Goal: Navigation & Orientation: Find specific page/section

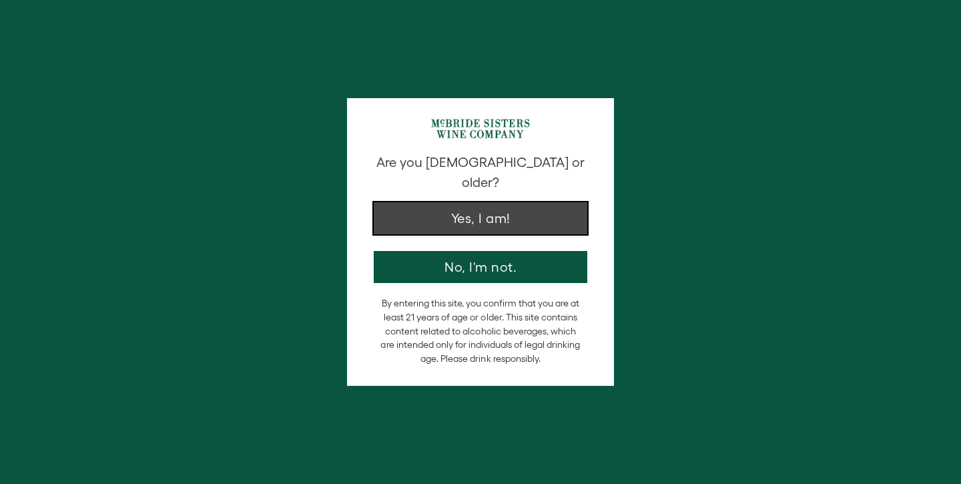
click at [472, 205] on button "Yes, I am!" at bounding box center [480, 218] width 213 height 32
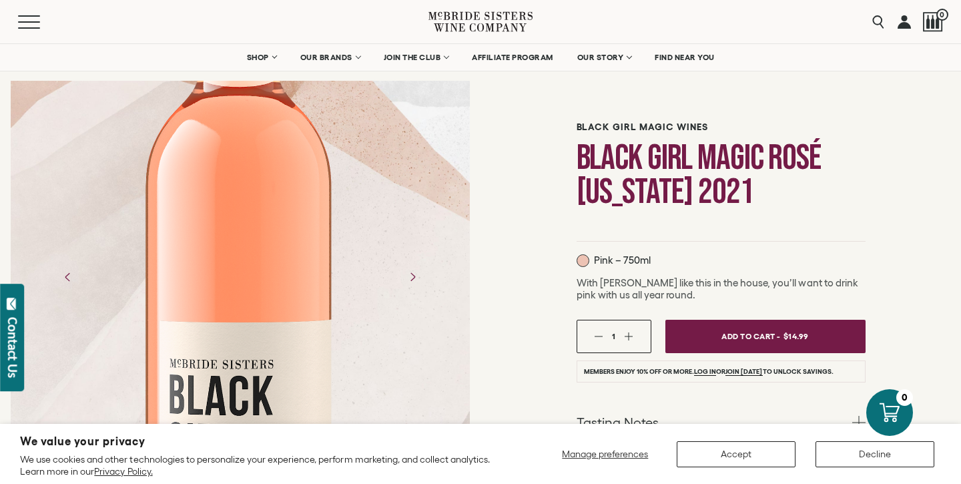
scroll to position [48, 0]
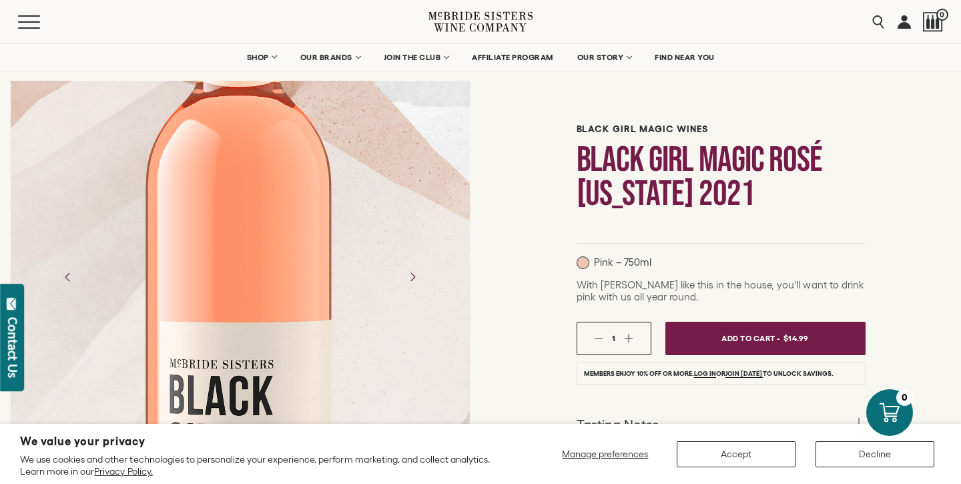
click at [492, 27] on icon at bounding box center [506, 27] width 41 height 9
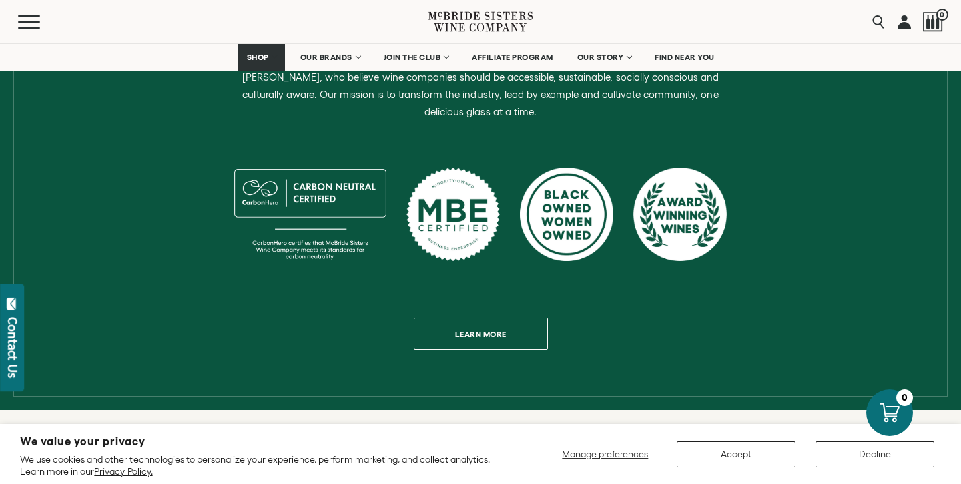
scroll to position [641, 0]
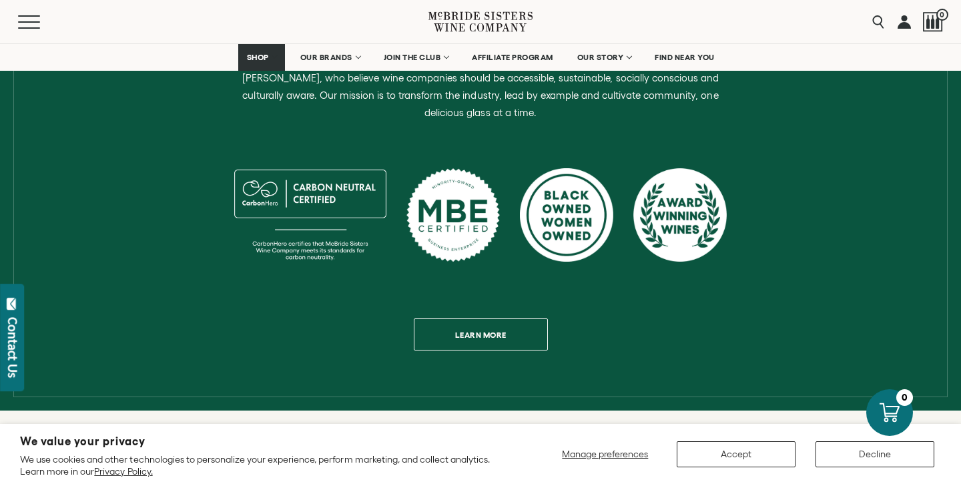
drag, startPoint x: 588, startPoint y: 209, endPoint x: 642, endPoint y: 225, distance: 57.0
click at [642, 225] on div at bounding box center [480, 222] width 492 height 109
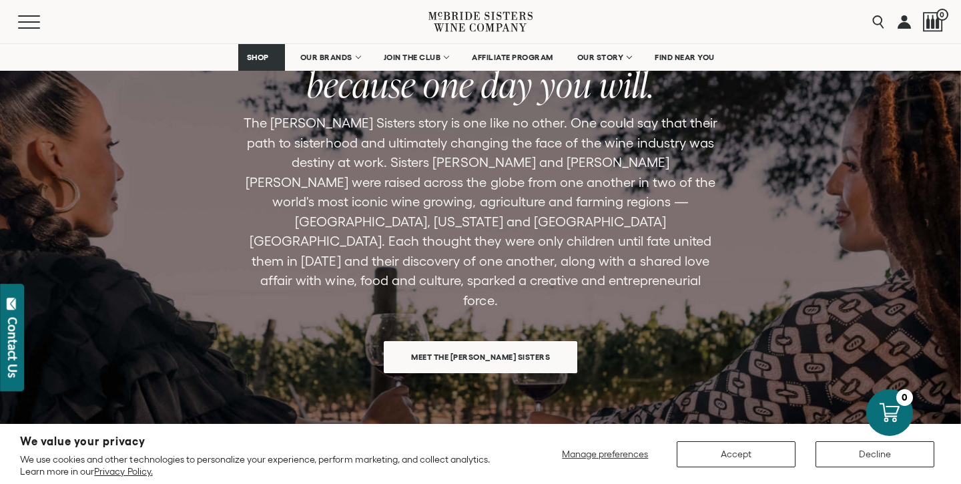
scroll to position [4032, 0]
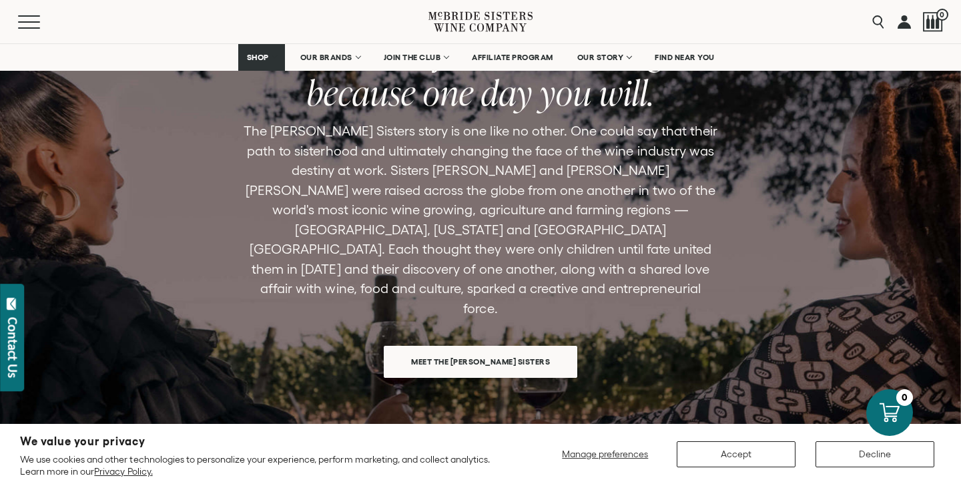
click at [522, 348] on span "Meet the McBride Sisters" at bounding box center [480, 361] width 185 height 26
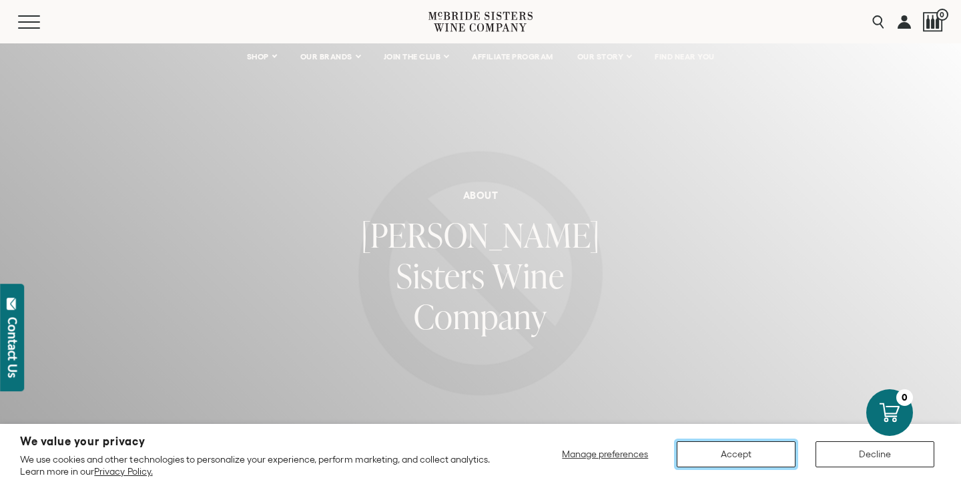
click at [713, 460] on button "Accept" at bounding box center [735, 454] width 119 height 26
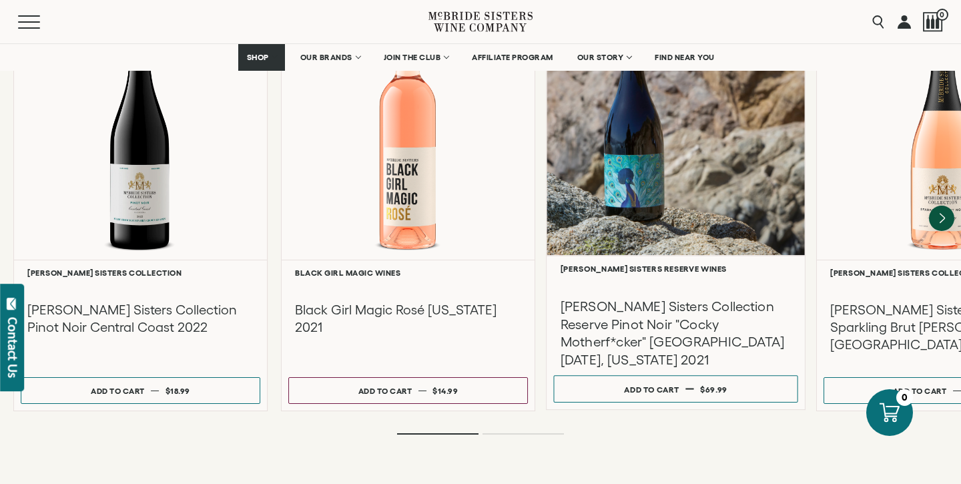
scroll to position [1868, 0]
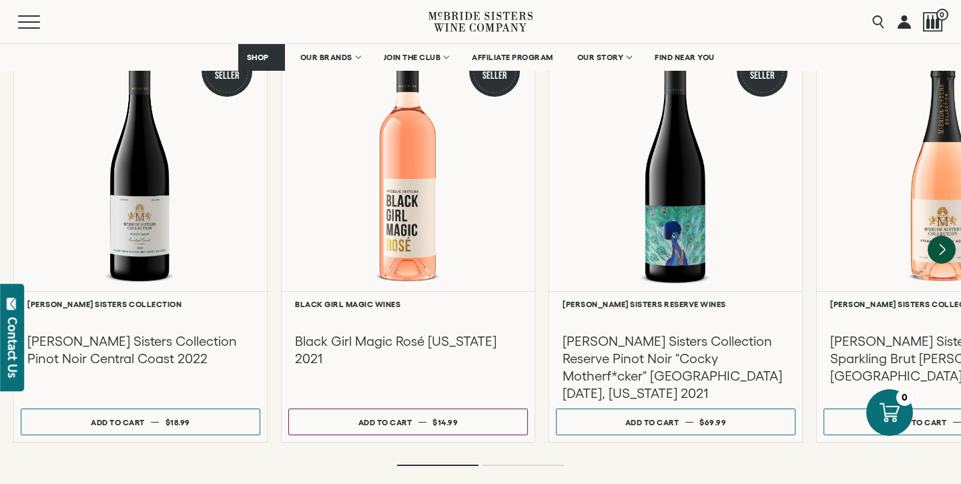
click at [943, 235] on icon "Next" at bounding box center [941, 249] width 28 height 28
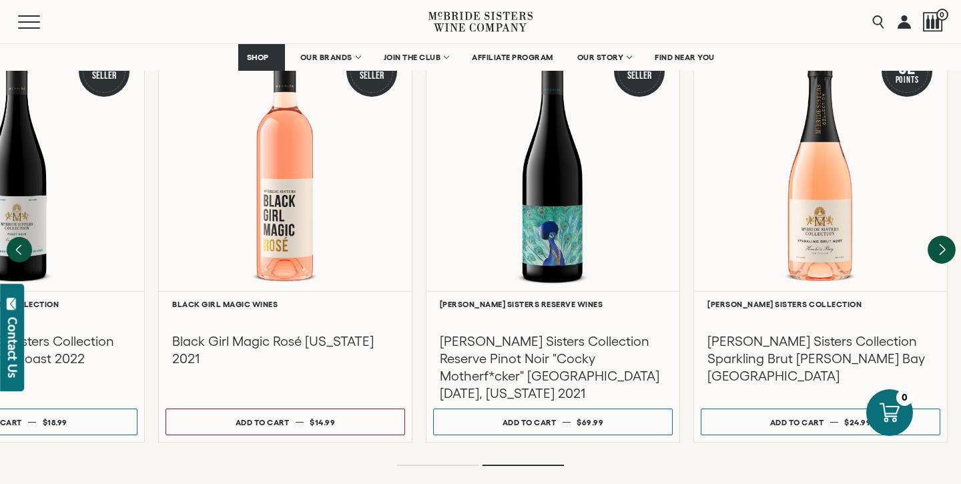
click at [0, 0] on div at bounding box center [0, 0] width 0 height 0
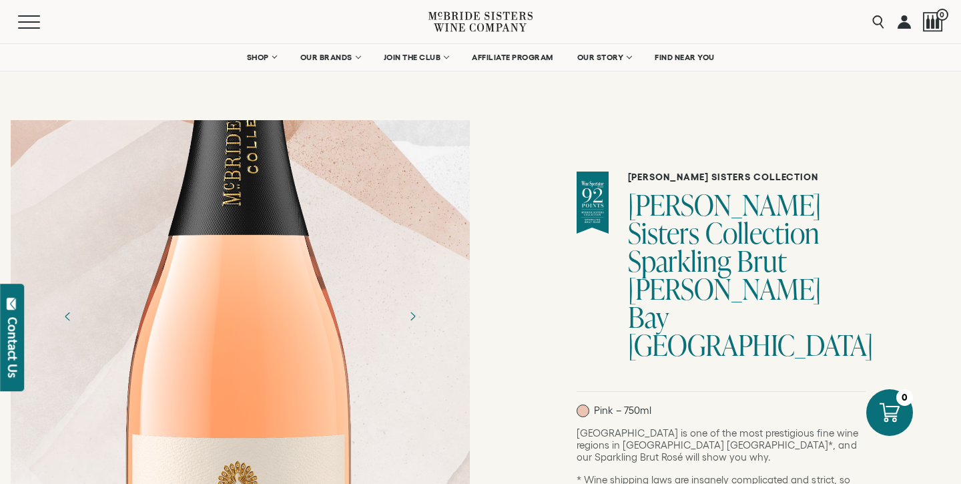
click at [476, 29] on icon at bounding box center [480, 22] width 104 height 38
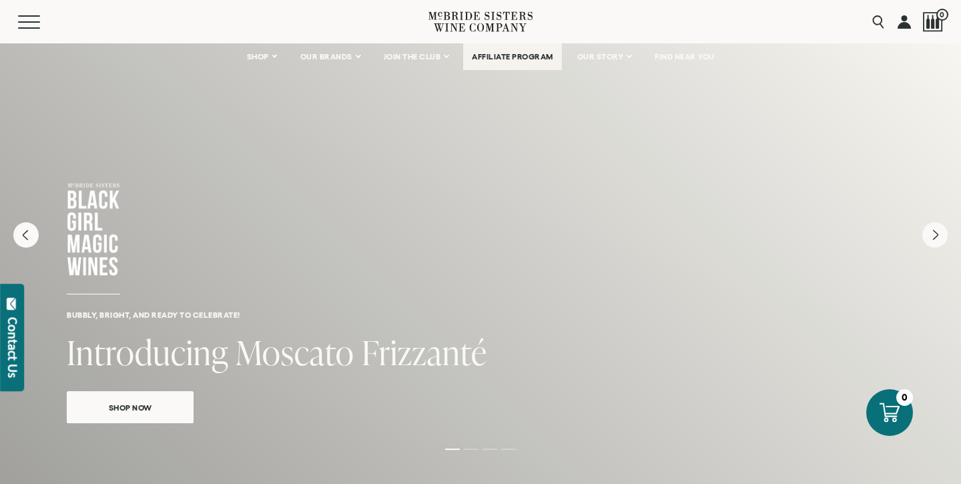
click at [511, 61] on span "AFFILIATE PROGRAM" at bounding box center [512, 56] width 81 height 9
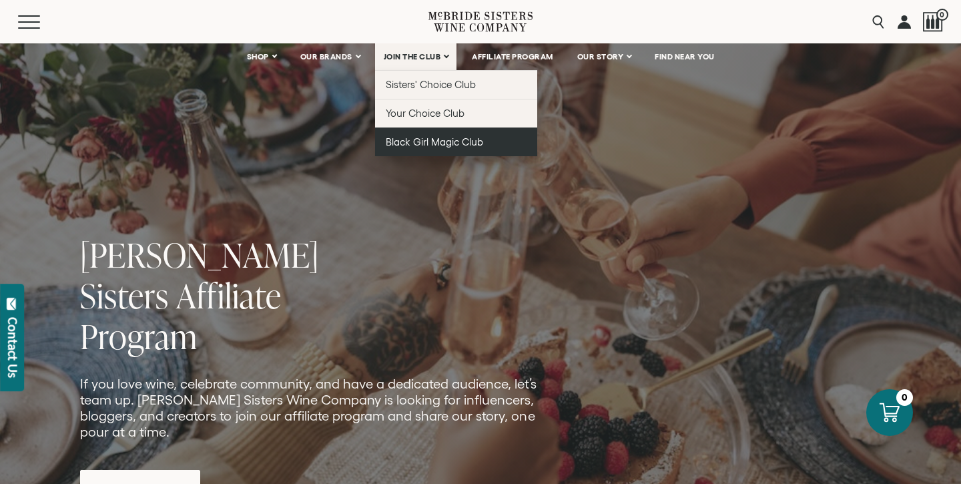
click at [452, 143] on span "Black Girl Magic Club" at bounding box center [434, 141] width 97 height 11
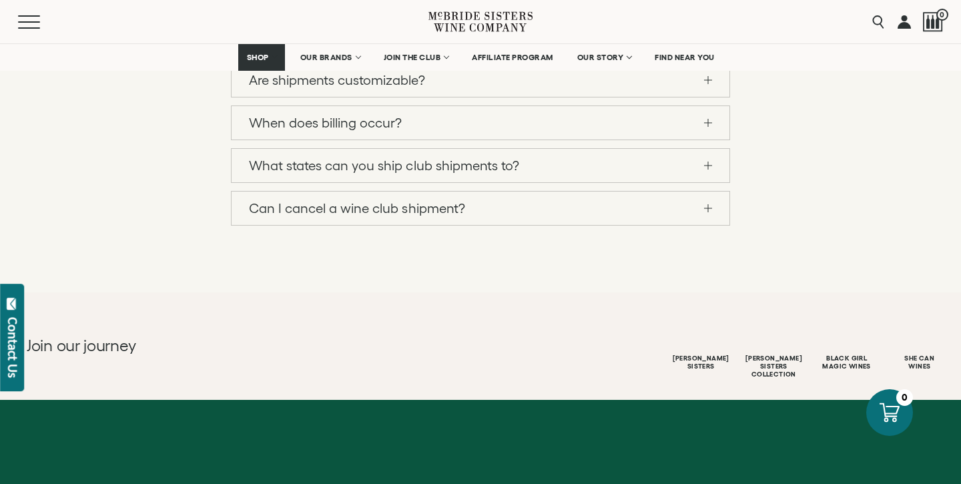
scroll to position [1773, 0]
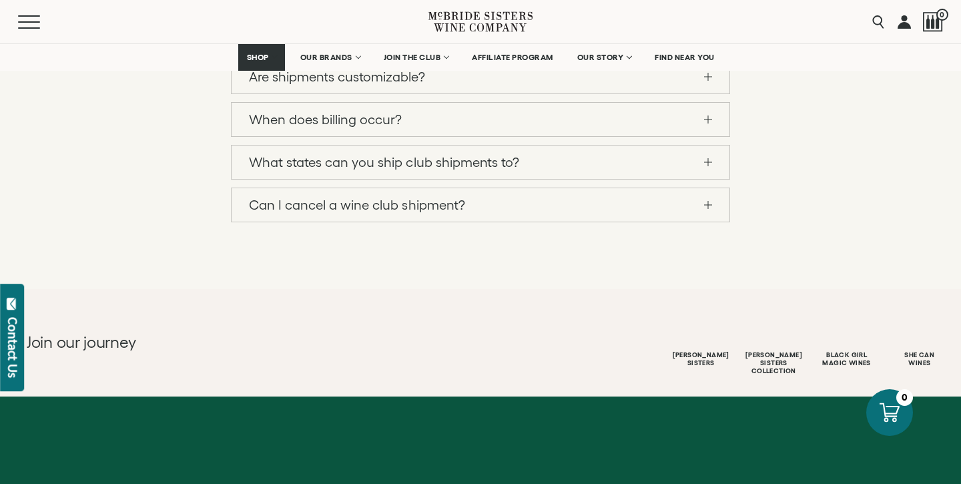
click at [488, 22] on icon at bounding box center [480, 22] width 104 height 38
